Goal: Information Seeking & Learning: Learn about a topic

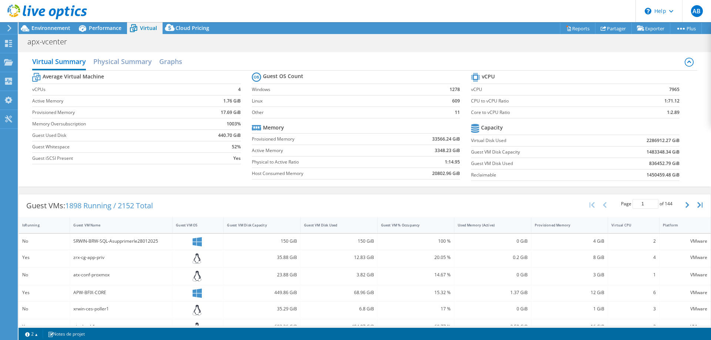
select select "USD"
click at [97, 28] on span "Performance" at bounding box center [105, 27] width 33 height 7
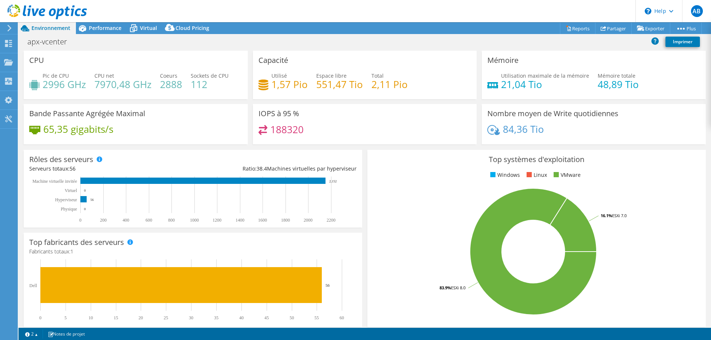
click at [516, 47] on div "apx-vcenter Imprimer" at bounding box center [365, 42] width 692 height 14
click at [104, 29] on span "Performance" at bounding box center [105, 27] width 33 height 7
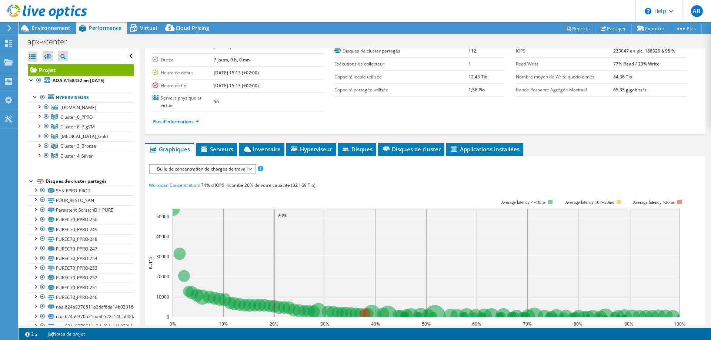
scroll to position [30, 0]
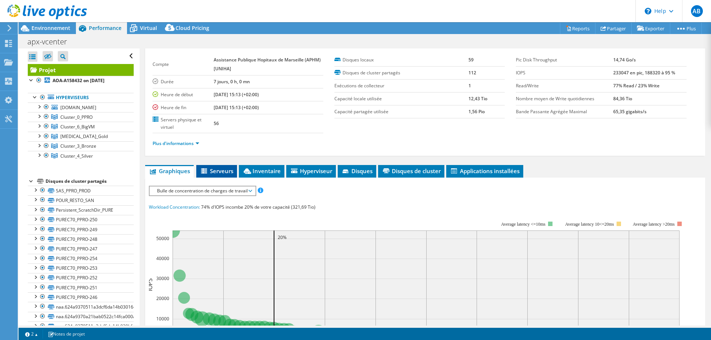
click at [221, 166] on li "Serveurs" at bounding box center [216, 171] width 41 height 13
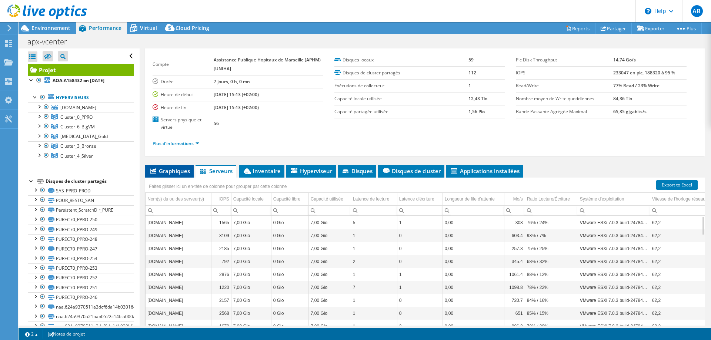
click at [173, 166] on li "Graphiques" at bounding box center [169, 171] width 48 height 13
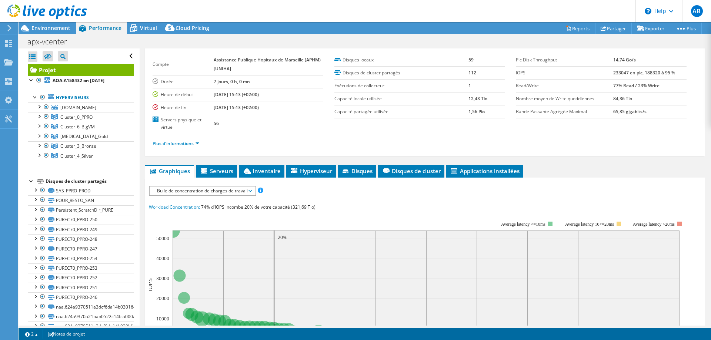
scroll to position [0, 0]
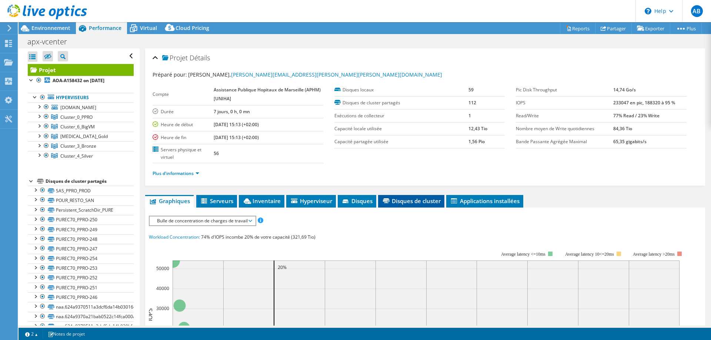
click at [426, 201] on span "Disques de cluster" at bounding box center [411, 200] width 59 height 7
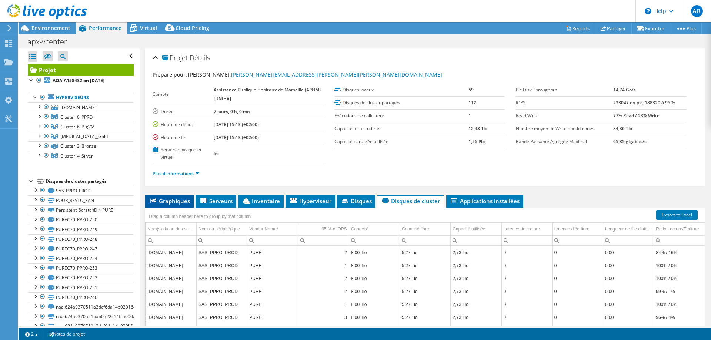
click at [175, 204] on span "Graphiques" at bounding box center [169, 200] width 41 height 7
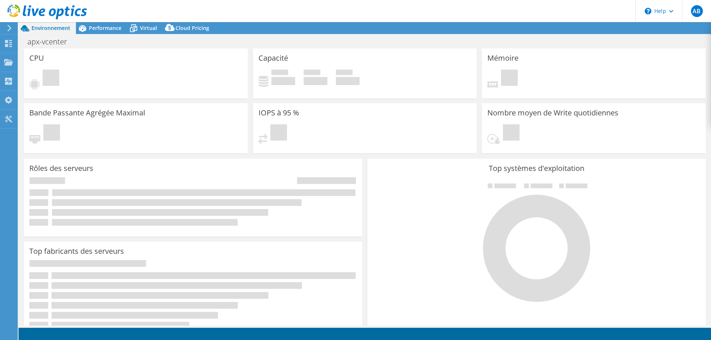
select select "USD"
